Goal: Task Accomplishment & Management: Manage account settings

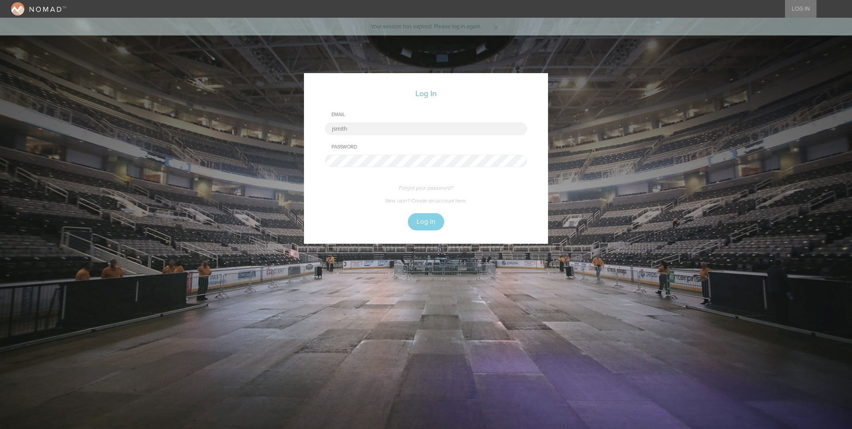
type input "[EMAIL_ADDRESS][DOMAIN_NAME]"
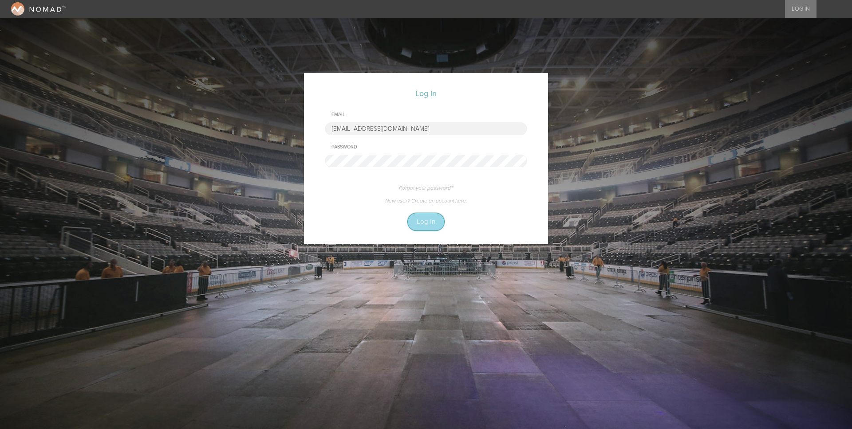
click at [428, 226] on button "Log In" at bounding box center [426, 221] width 36 height 17
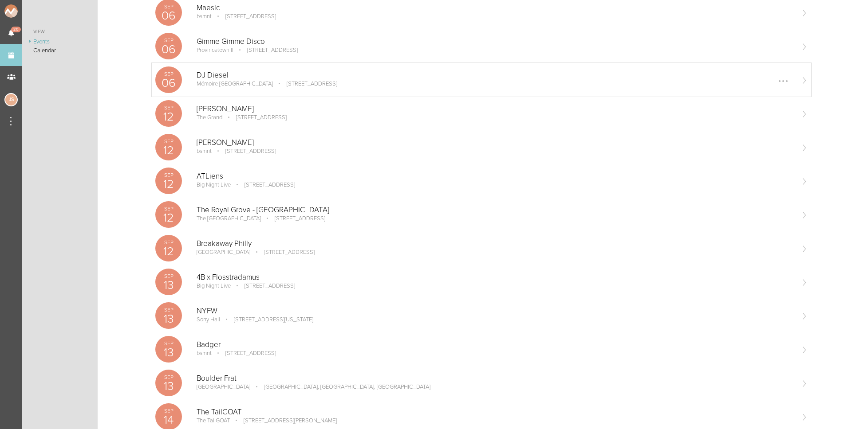
scroll to position [237, 0]
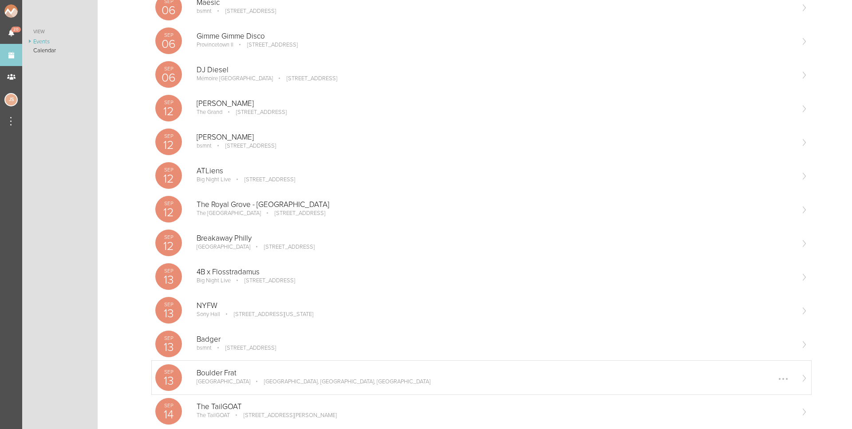
click at [228, 366] on div "Sep 13 Boulder Frat Boulder Boulder, CO, USA Edit Remove" at bounding box center [481, 378] width 659 height 34
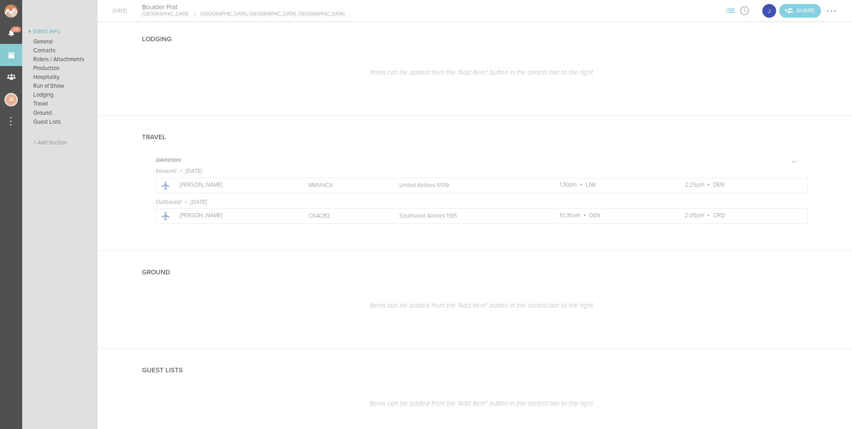
scroll to position [776, 0]
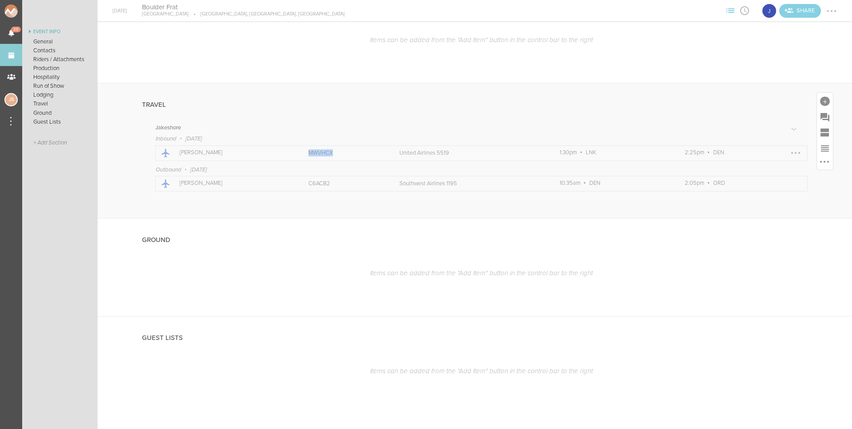
drag, startPoint x: 328, startPoint y: 151, endPoint x: 303, endPoint y: 150, distance: 25.7
click at [308, 150] on p "MWVHCX" at bounding box center [343, 153] width 71 height 7
copy p "MWVHCX"
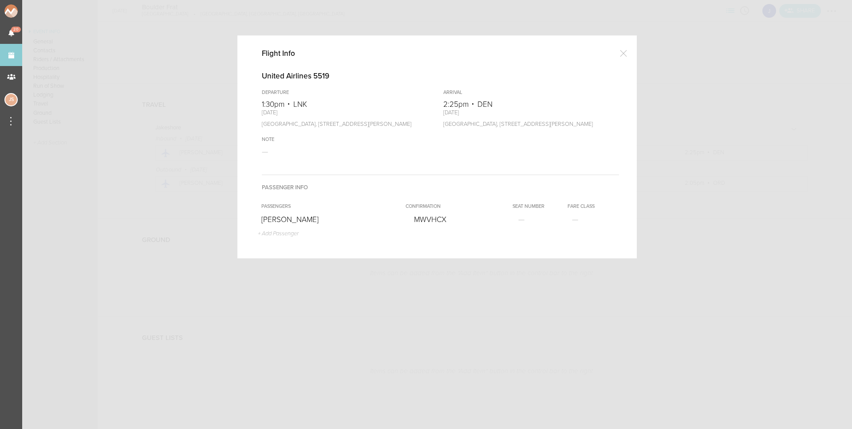
click at [200, 151] on div at bounding box center [426, 214] width 852 height 429
click at [626, 51] on div at bounding box center [623, 53] width 18 height 18
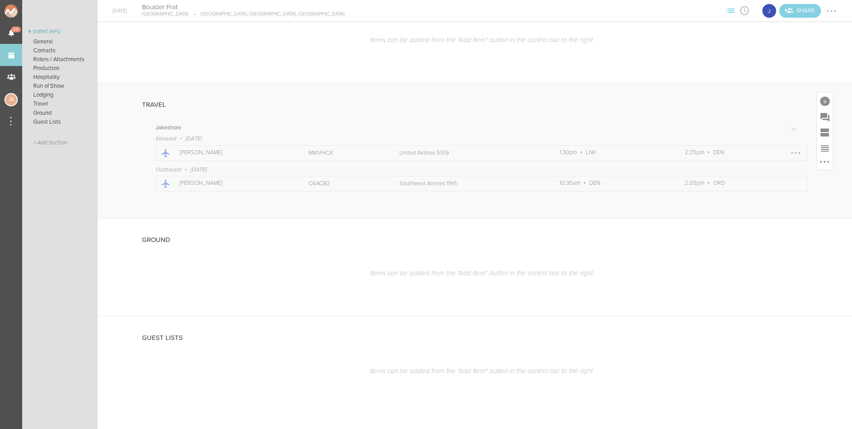
click at [797, 148] on div at bounding box center [795, 153] width 14 height 14
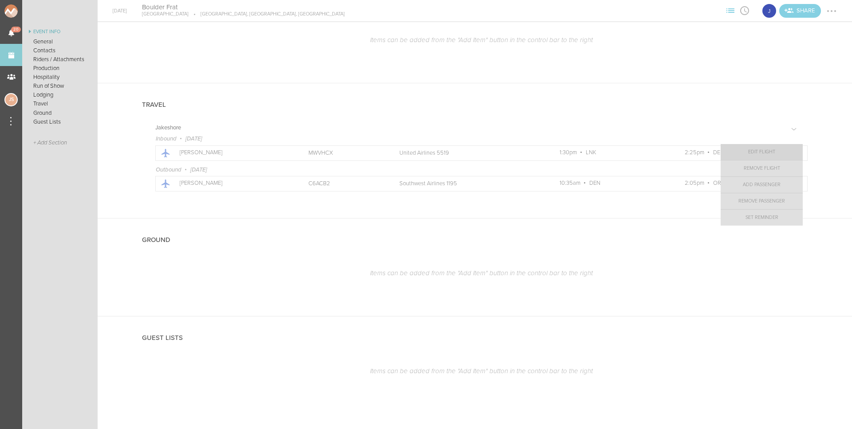
click at [773, 153] on link "Edit Flight" at bounding box center [761, 152] width 82 height 16
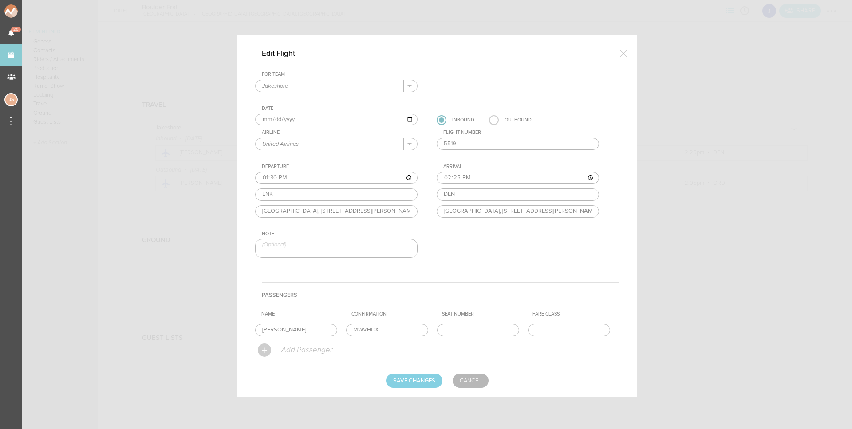
click at [476, 141] on input "5519" at bounding box center [518, 144] width 162 height 12
type input "5348"
type input "09:30"
type input "10:25"
click at [495, 157] on div "For Team Jakeshore + Add New Team Jakeshore . Date [DATE] Inbound Outbound Airl…" at bounding box center [437, 172] width 364 height 202
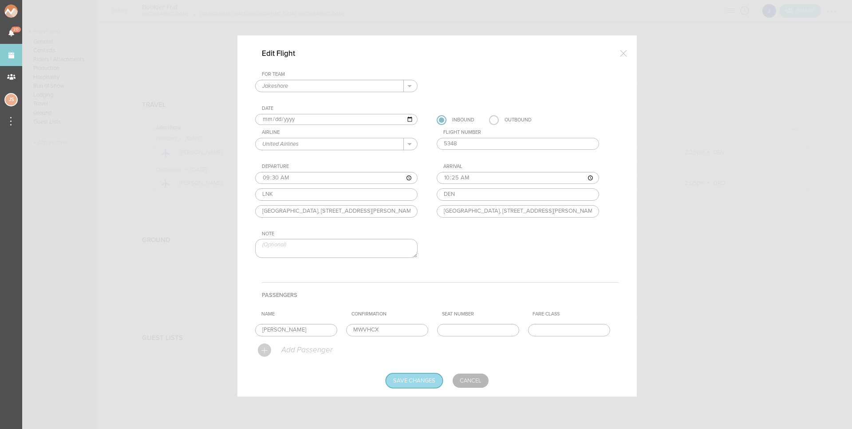
click at [400, 374] on input "Save Changes" at bounding box center [414, 381] width 56 height 14
type input "Saving..."
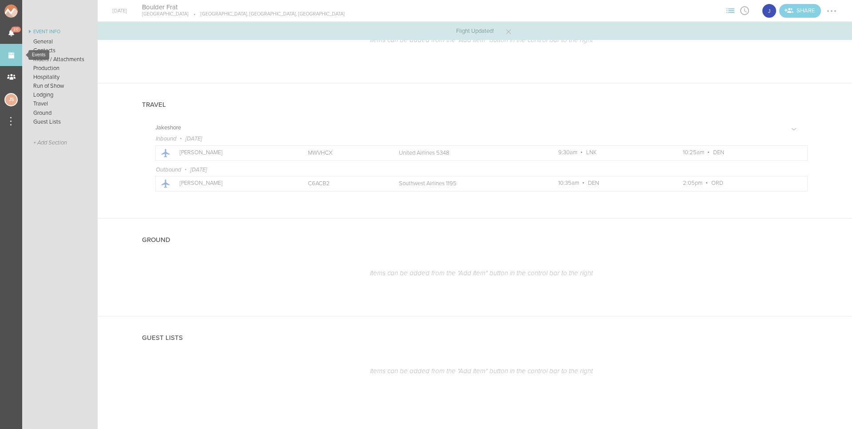
click at [11, 51] on link "Events" at bounding box center [11, 55] width 22 height 22
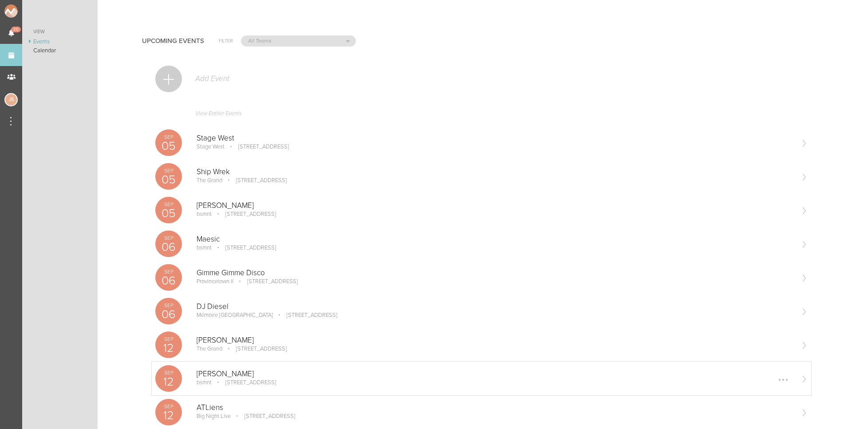
scroll to position [93, 0]
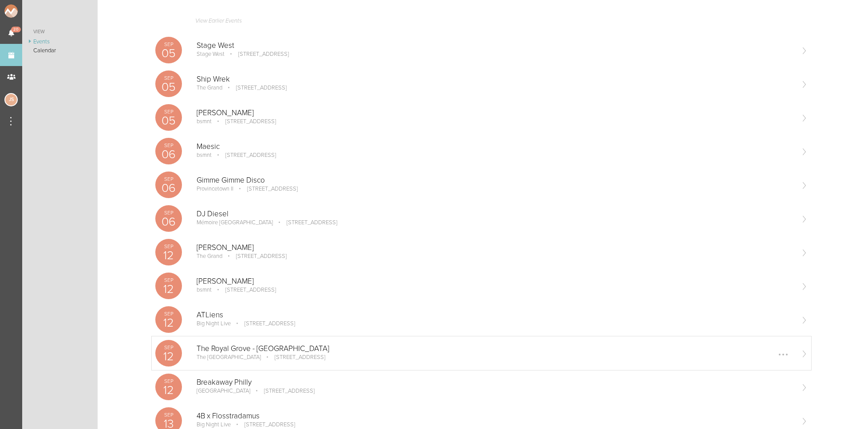
click at [262, 348] on p "The Royal Grove - Lincoln" at bounding box center [495, 349] width 597 height 9
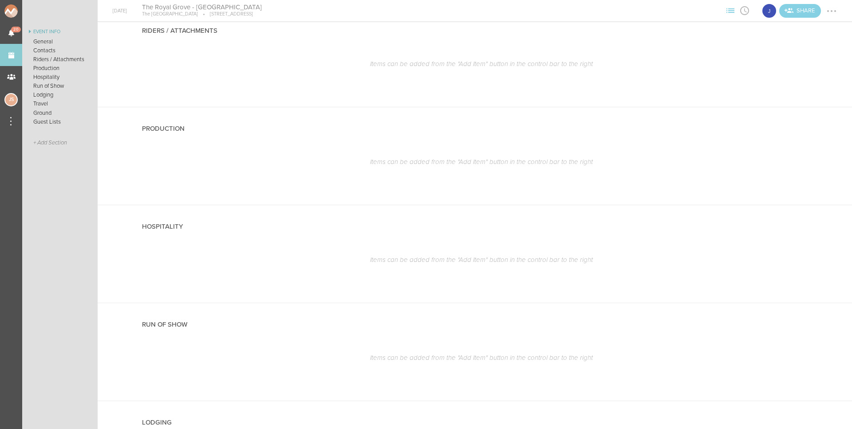
scroll to position [776, 0]
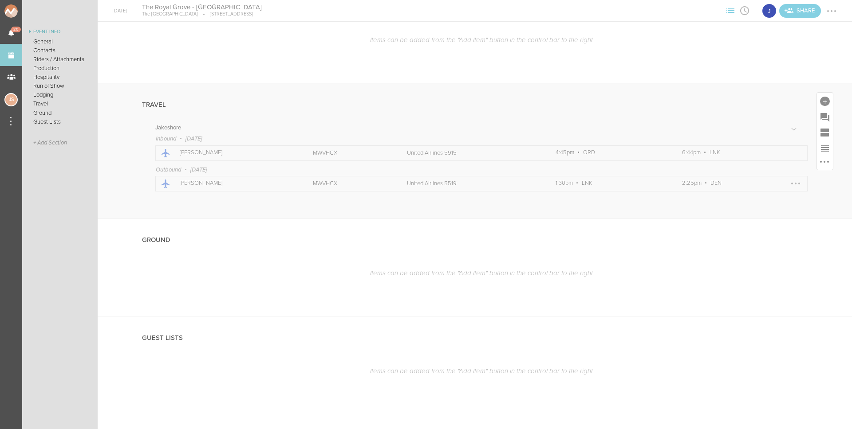
click at [793, 181] on div at bounding box center [795, 184] width 14 height 14
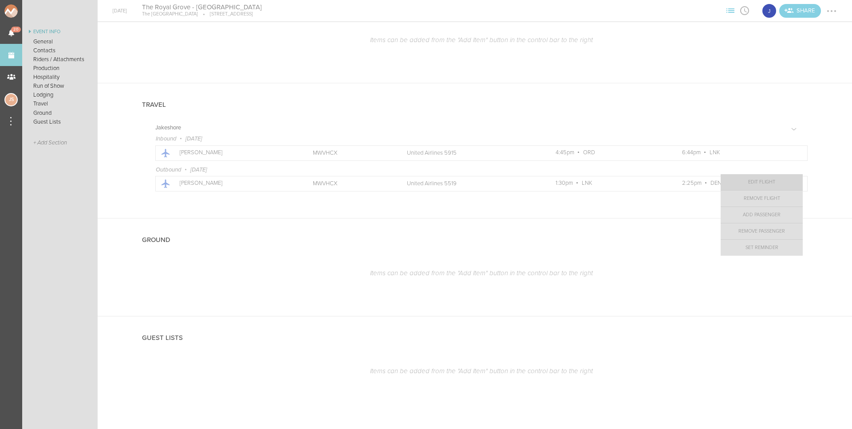
click at [774, 185] on link "Edit Flight" at bounding box center [761, 182] width 82 height 16
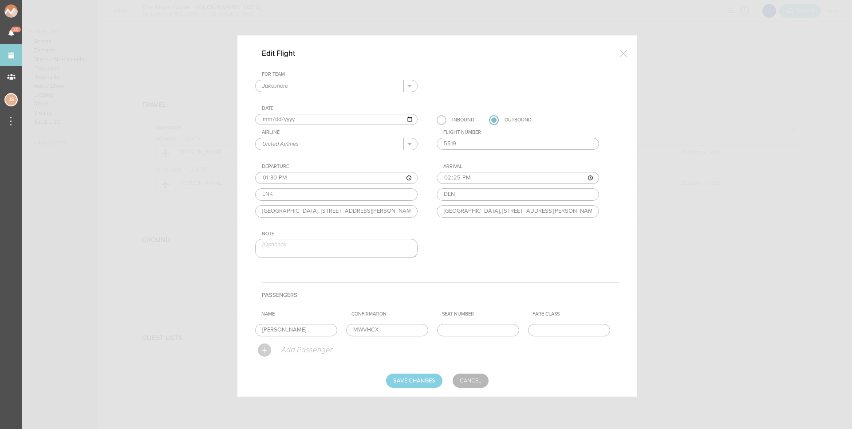
click at [470, 136] on div "Flight Number 5519" at bounding box center [527, 140] width 180 height 20
click at [470, 141] on input "5519" at bounding box center [518, 144] width 162 height 12
type input "5348"
type input "09:30"
type input "10:25"
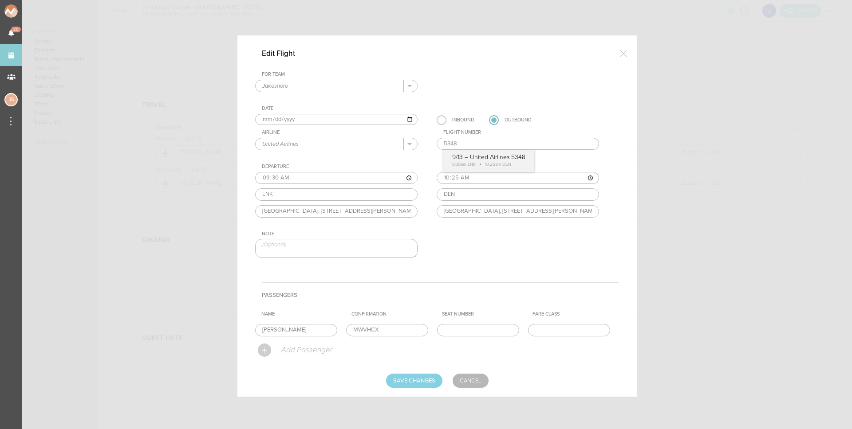
click at [478, 156] on div "For Team Jakeshore + Add New Team Jakeshore . Date [DATE] Inbound Outbound Airl…" at bounding box center [437, 172] width 364 height 202
click at [414, 374] on input "Save Changes" at bounding box center [414, 381] width 56 height 14
type input "Saving..."
